Goal: Task Accomplishment & Management: Manage account settings

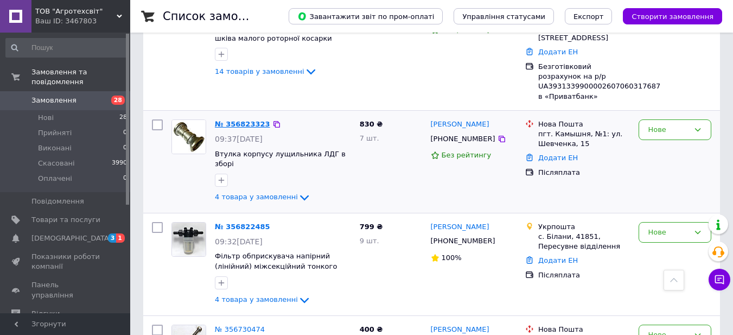
scroll to position [271, 0]
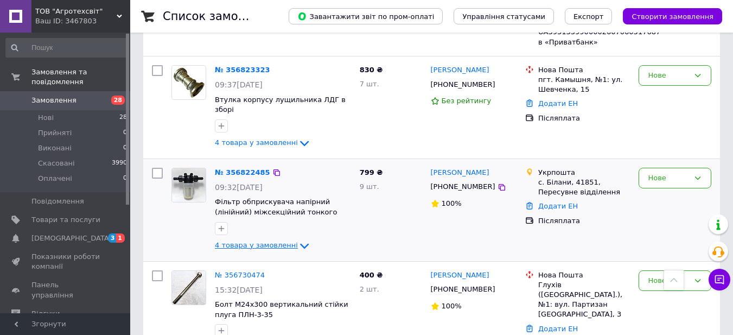
click at [298, 239] on icon at bounding box center [304, 245] width 13 height 13
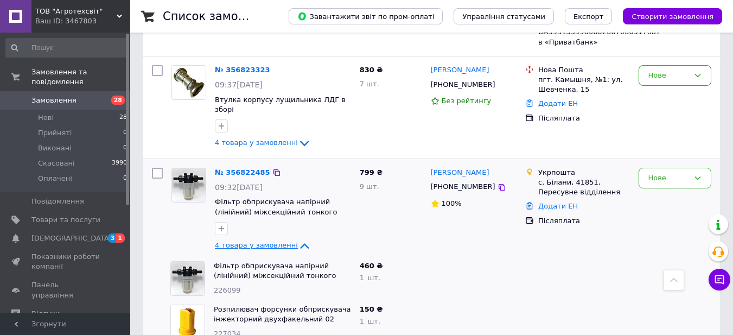
scroll to position [380, 0]
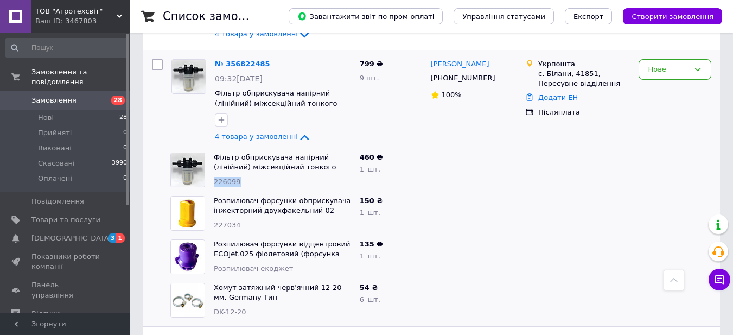
drag, startPoint x: 254, startPoint y: 159, endPoint x: 214, endPoint y: 162, distance: 40.7
click at [214, 177] on div "226099" at bounding box center [282, 182] width 137 height 10
copy span "226099"
drag, startPoint x: 242, startPoint y: 208, endPoint x: 213, endPoint y: 204, distance: 29.5
click at [213, 204] on div "Розпилювач форсунки обприскувача інжекторний двухфакельний 02 6MS02P2 Agroplast…" at bounding box center [282, 212] width 146 height 43
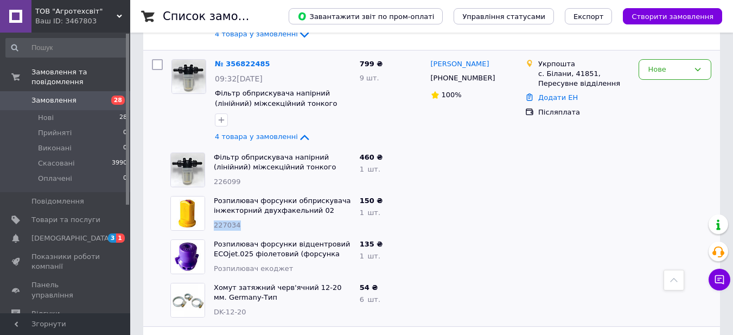
copy span "227034"
drag, startPoint x: 287, startPoint y: 249, endPoint x: 215, endPoint y: 251, distance: 72.7
click at [215, 264] on div "Розпилювач екоджет" at bounding box center [282, 269] width 137 height 10
drag, startPoint x: 228, startPoint y: 251, endPoint x: 556, endPoint y: 220, distance: 330.1
click at [556, 235] on div at bounding box center [577, 256] width 113 height 43
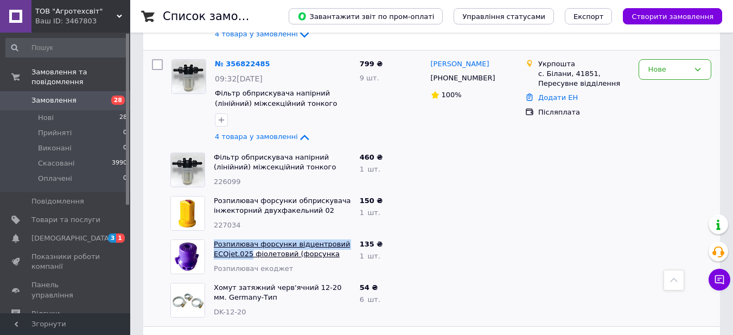
drag, startPoint x: 208, startPoint y: 232, endPoint x: 247, endPoint y: 236, distance: 38.7
click at [247, 236] on div "Розпилювач форсунки відцентровий ECOjet.025 фіолетовий (форсунка екоджет) Розпи…" at bounding box center [260, 256] width 189 height 43
copy div "Розпилювач форсунки відцентровий ECOjet.025"
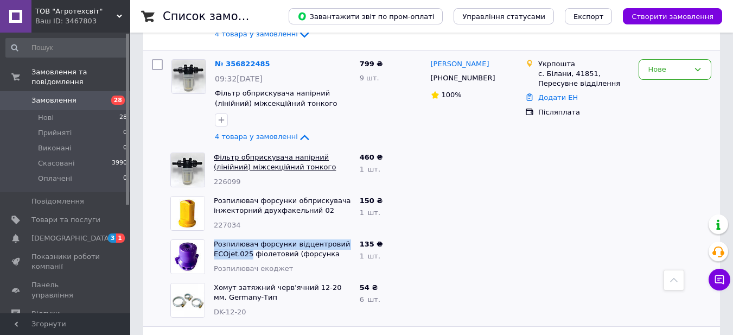
scroll to position [434, 0]
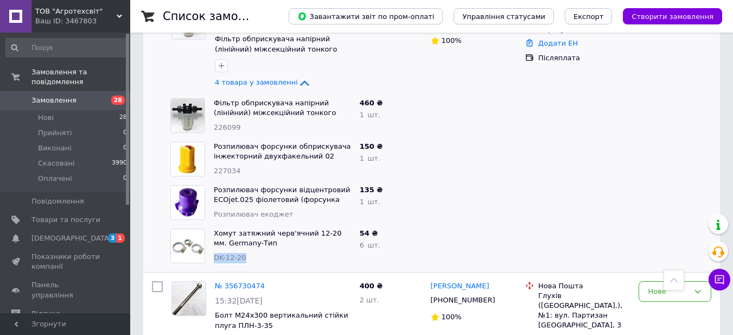
drag, startPoint x: 249, startPoint y: 244, endPoint x: 215, endPoint y: 241, distance: 33.7
click at [215, 241] on div "Хомут затяжний черв'ячний 12-20 мм. Germany-Тип (DK) DK-12-20" at bounding box center [282, 245] width 146 height 43
copy span "DK-12-20"
click at [439, 224] on div at bounding box center [473, 245] width 95 height 43
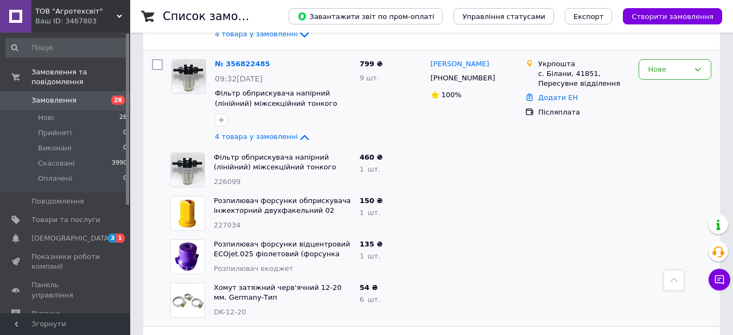
scroll to position [325, 0]
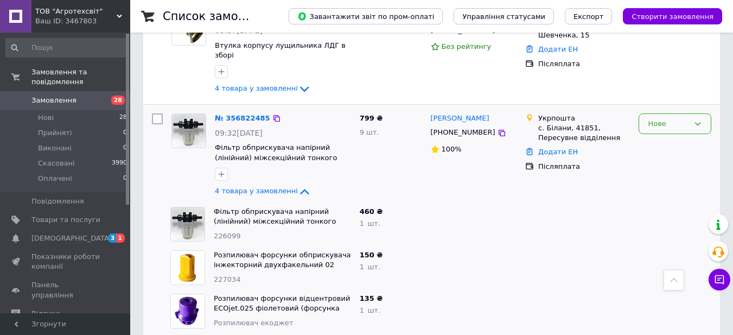
click at [696, 119] on icon at bounding box center [697, 123] width 9 height 9
click at [679, 176] on li "Скасовано" at bounding box center [675, 186] width 72 height 20
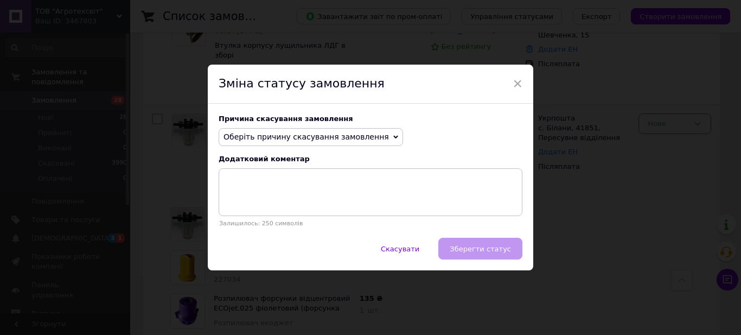
click at [393, 137] on icon at bounding box center [395, 137] width 5 height 3
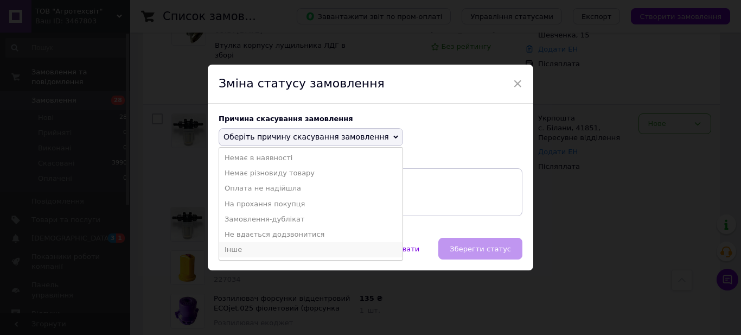
click at [275, 246] on li "Інше" at bounding box center [310, 249] width 183 height 15
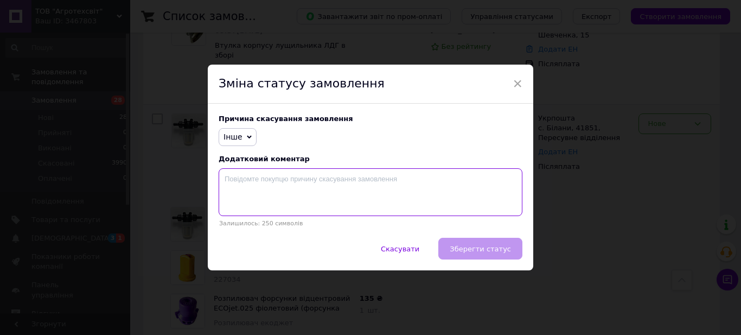
click at [274, 186] on textarea at bounding box center [371, 192] width 304 height 48
type textarea "----"
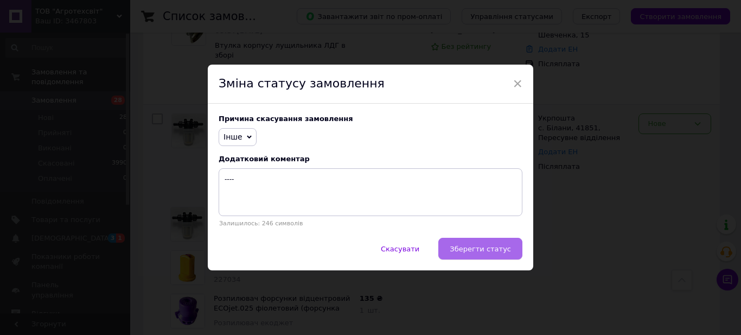
click at [467, 247] on span "Зберегти статус" at bounding box center [480, 249] width 61 height 8
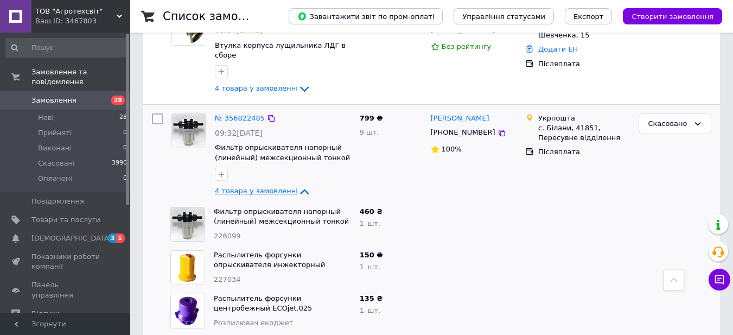
click at [298, 185] on icon at bounding box center [304, 191] width 13 height 13
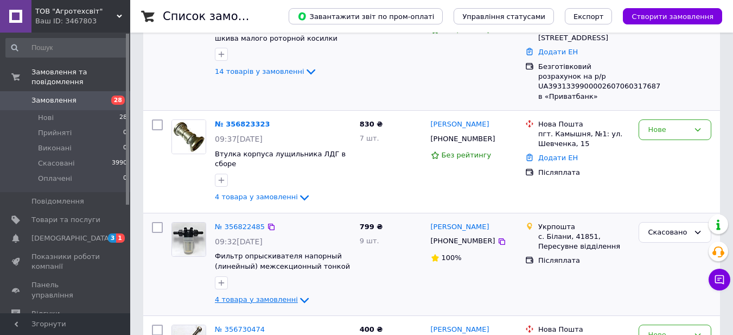
scroll to position [54, 0]
